Goal: Task Accomplishment & Management: Use online tool/utility

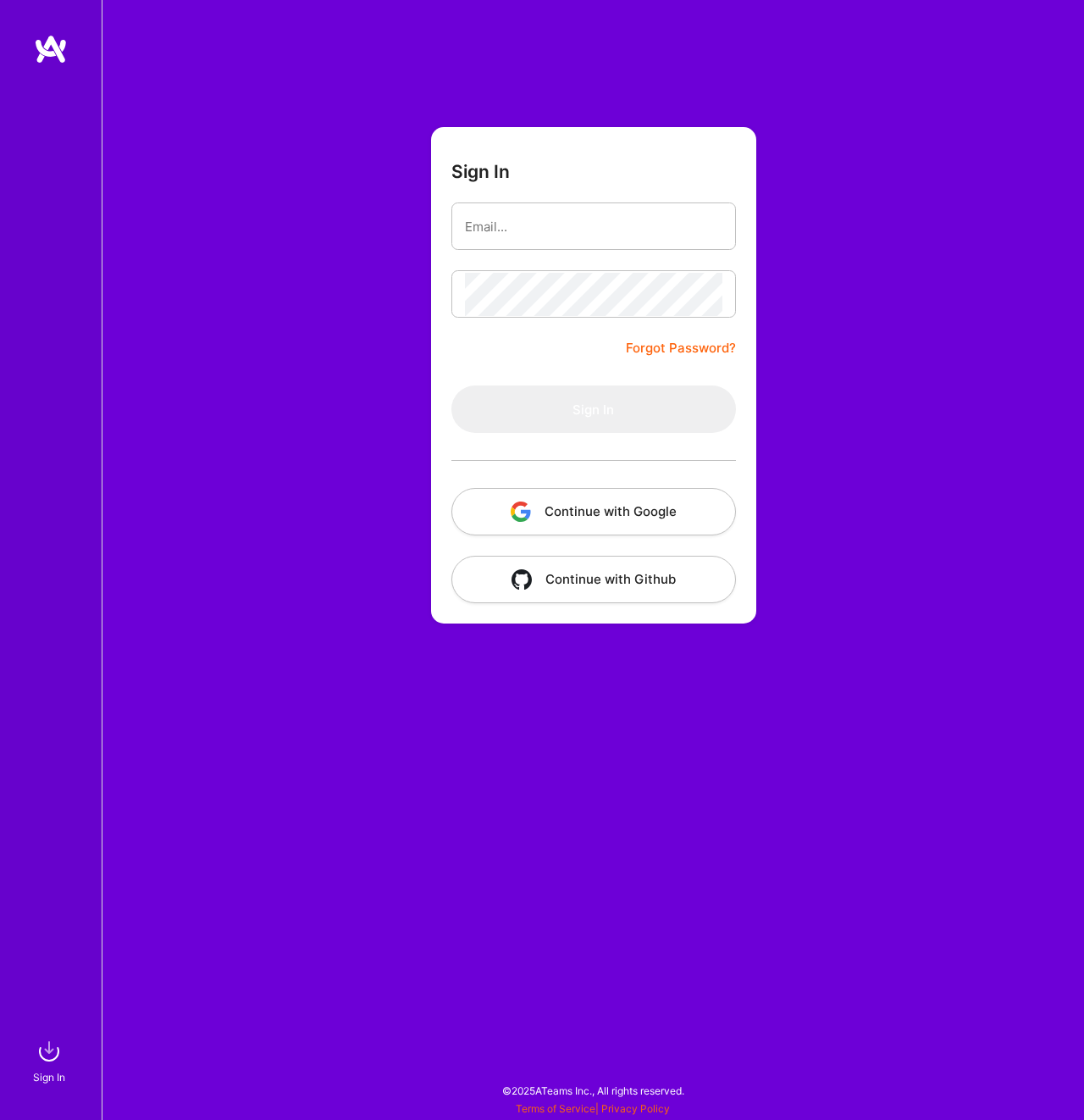
click at [622, 514] on button "Continue with Google" at bounding box center [594, 511] width 284 height 48
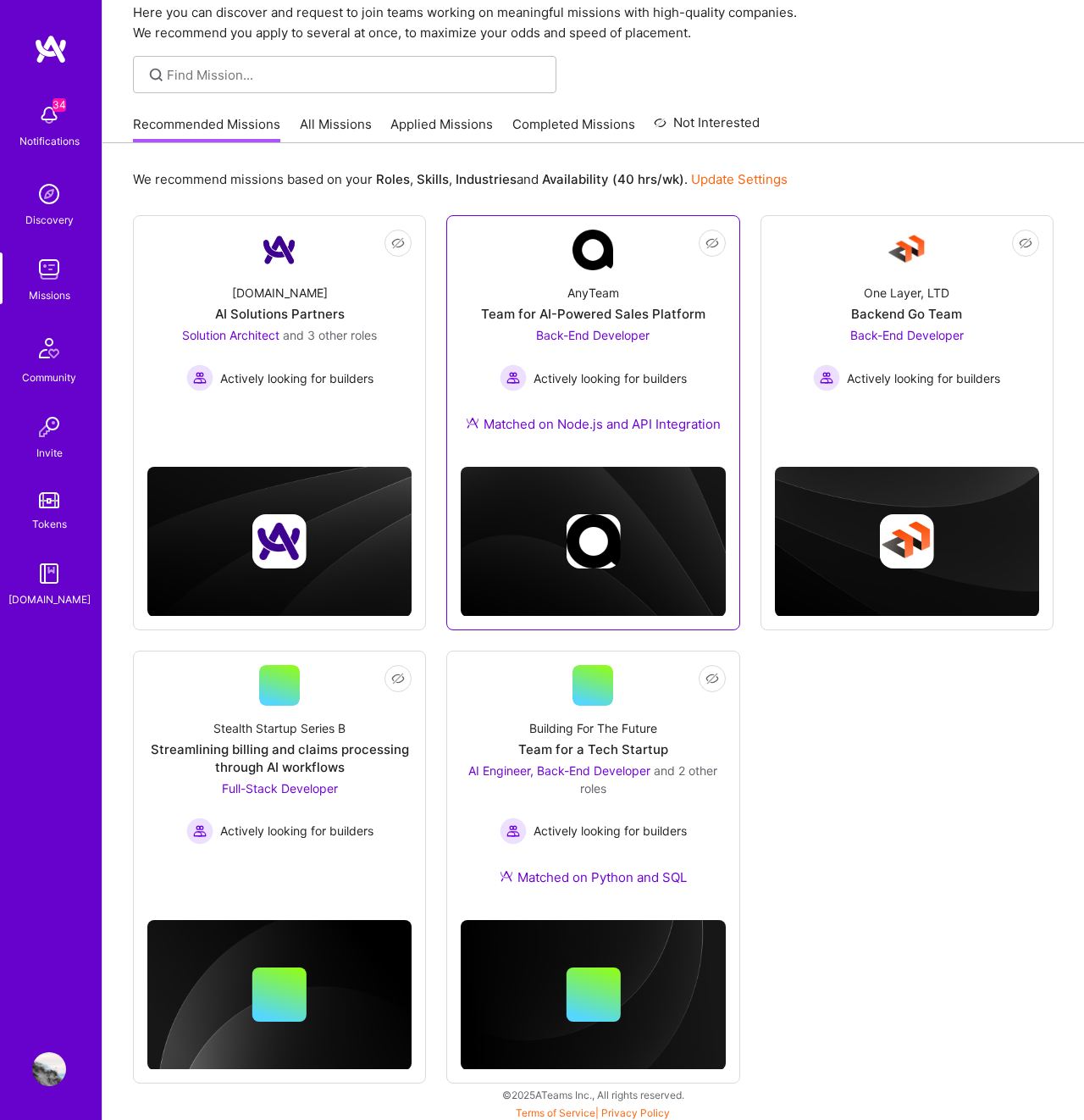
scroll to position [74, 0]
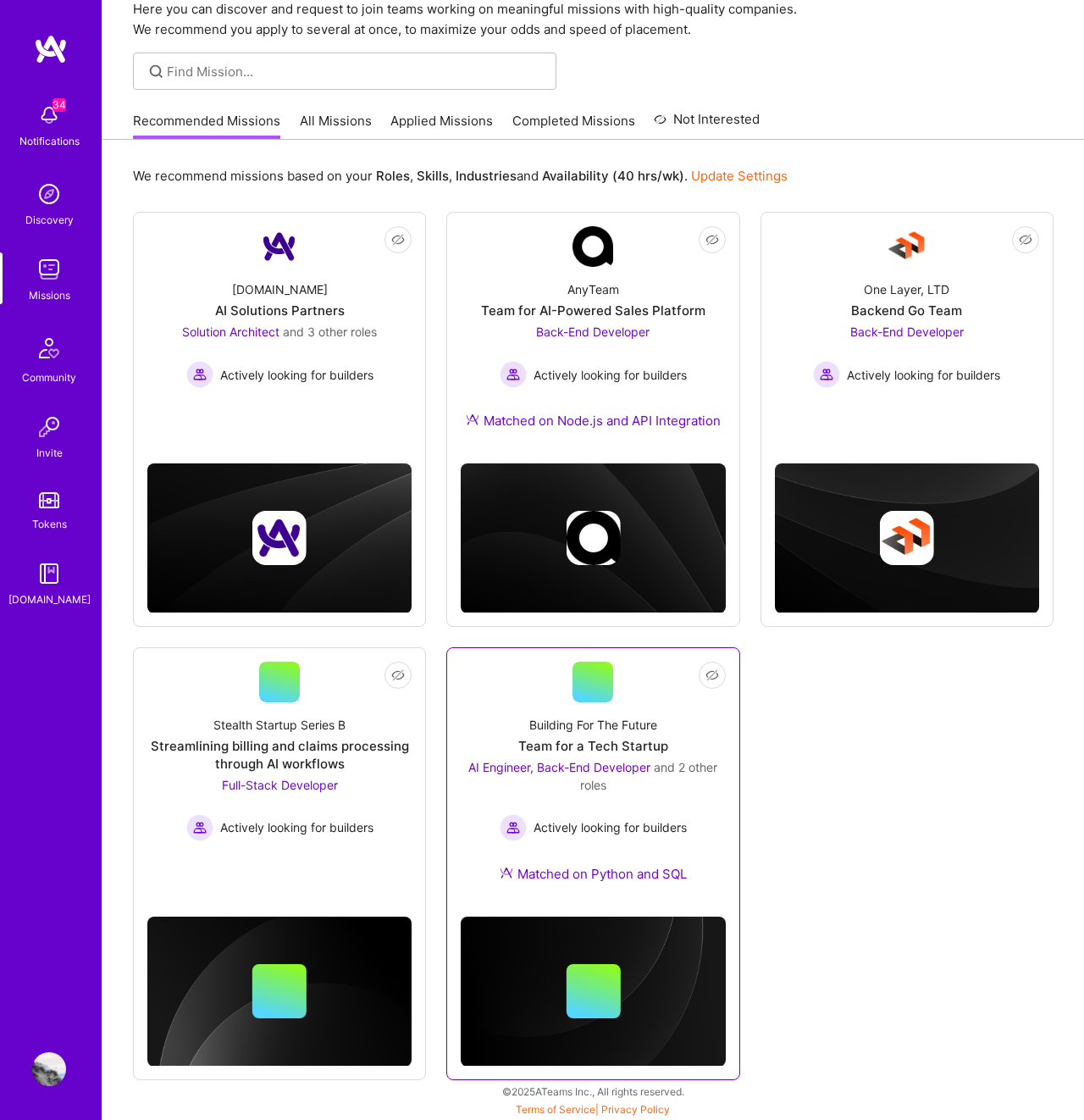
click at [604, 651] on div "Not Interested Building For The Future Team for a Tech Startup AI Engineer, Bac…" at bounding box center [593, 863] width 293 height 433
click at [604, 662] on div at bounding box center [593, 682] width 41 height 41
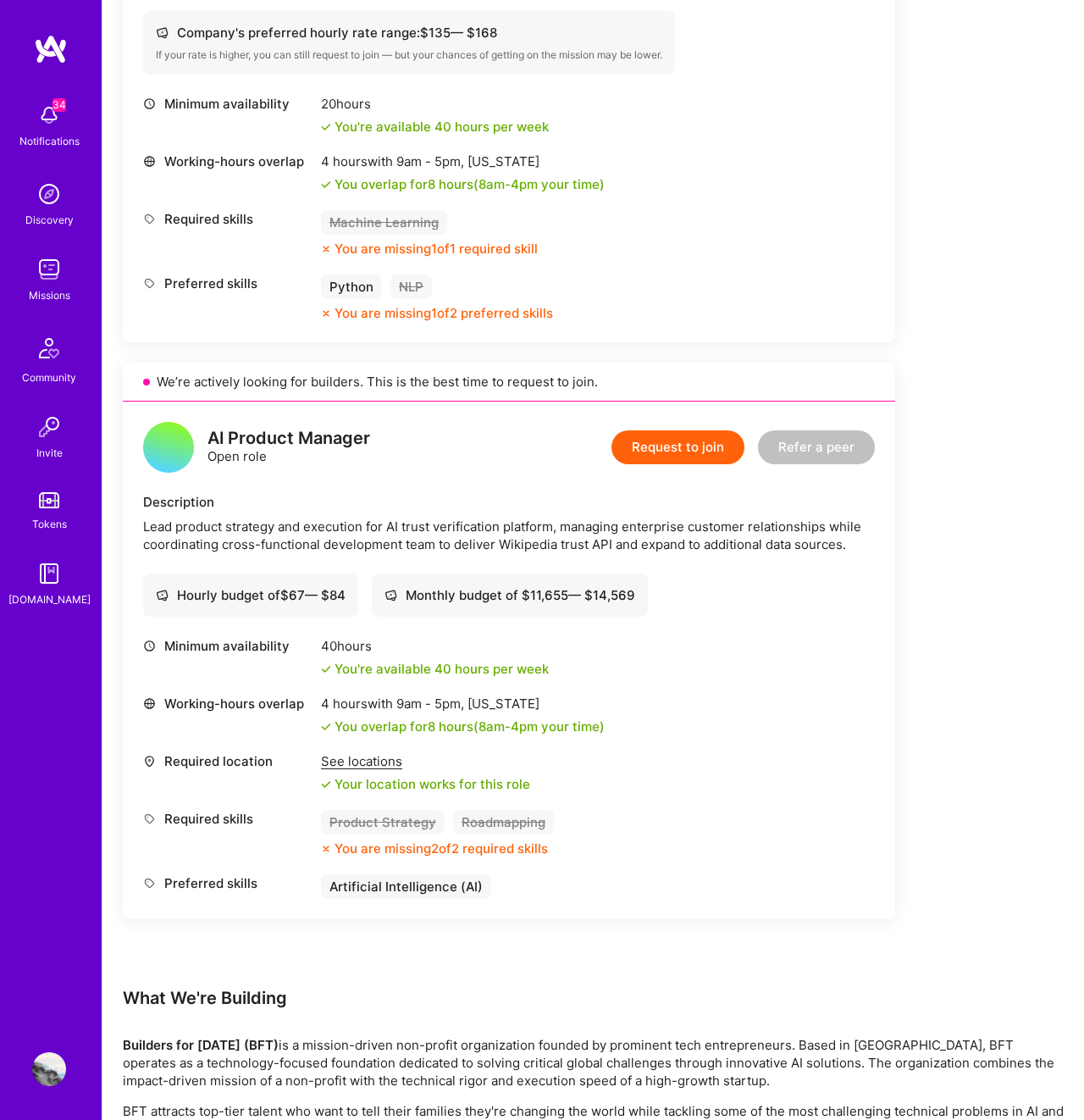
scroll to position [1929, 0]
